Goal: Task Accomplishment & Management: Use online tool/utility

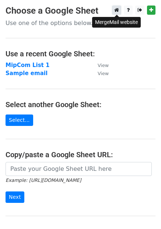
click at [118, 11] on icon at bounding box center [116, 9] width 5 height 5
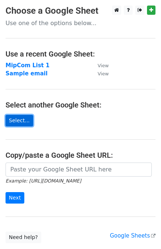
click at [23, 119] on link "Select..." at bounding box center [20, 120] width 28 height 11
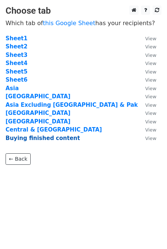
click at [40, 138] on strong "Buying finished content" at bounding box center [43, 138] width 74 height 7
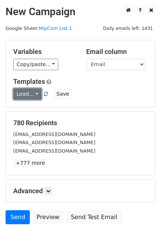
click at [35, 96] on link "Load..." at bounding box center [27, 93] width 28 height 11
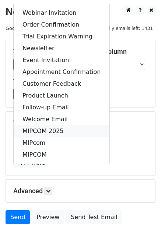
click at [31, 132] on link "MIPCOM 2025" at bounding box center [62, 131] width 96 height 12
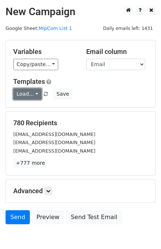
click at [32, 94] on link "Load..." at bounding box center [27, 93] width 28 height 11
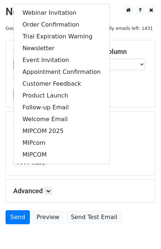
click at [6, 4] on html "New Campaign Daily emails left: 1431 Google Sheet: MipCom List 1 Variables Copy…" at bounding box center [80, 143] width 161 height 287
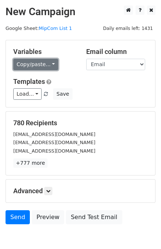
click at [50, 67] on link "Copy/paste..." at bounding box center [35, 64] width 45 height 11
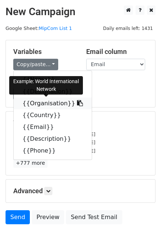
click at [77, 102] on icon at bounding box center [80, 103] width 6 height 6
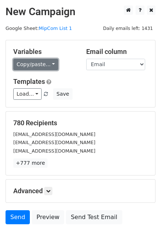
click at [50, 65] on link "Copy/paste..." at bounding box center [35, 64] width 45 height 11
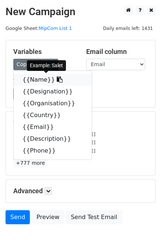
click at [57, 82] on icon at bounding box center [60, 79] width 6 height 6
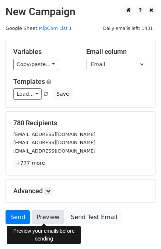
click at [48, 220] on link "Preview" at bounding box center [48, 217] width 32 height 14
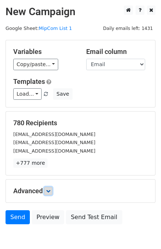
click at [51, 189] on icon at bounding box center [48, 190] width 4 height 4
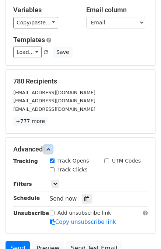
scroll to position [35, 0]
